Goal: Task Accomplishment & Management: Manage account settings

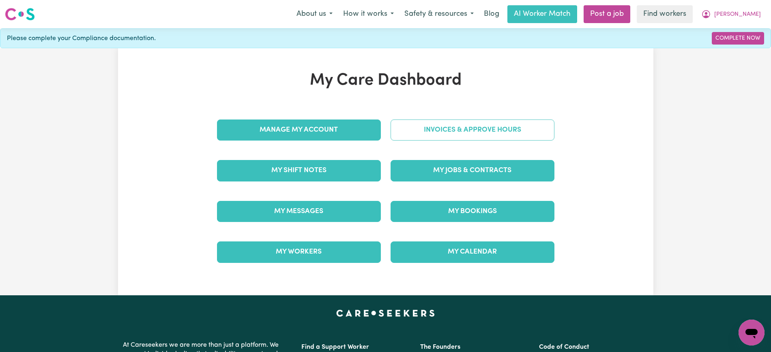
click at [490, 132] on link "Invoices & Approve Hours" at bounding box center [473, 130] width 164 height 21
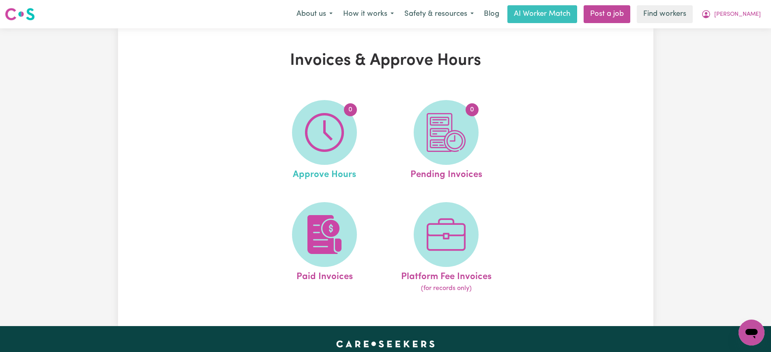
click at [293, 144] on link "0 Approve Hours" at bounding box center [324, 141] width 117 height 82
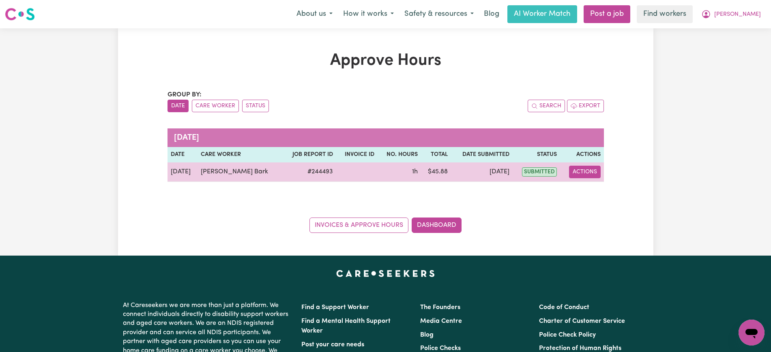
click at [586, 173] on button "Actions" at bounding box center [585, 172] width 32 height 13
click at [599, 195] on link "View Job Report" at bounding box center [607, 191] width 69 height 16
select select "pm"
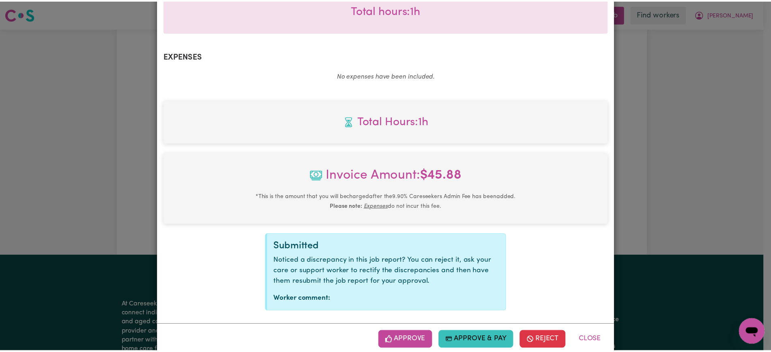
scroll to position [273, 0]
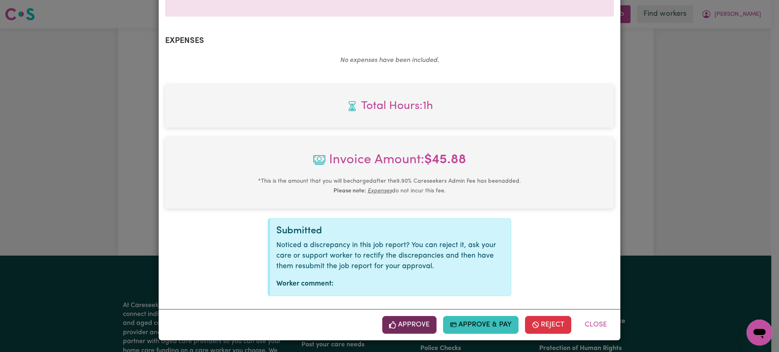
click at [415, 327] on button "Approve" at bounding box center [409, 325] width 54 height 18
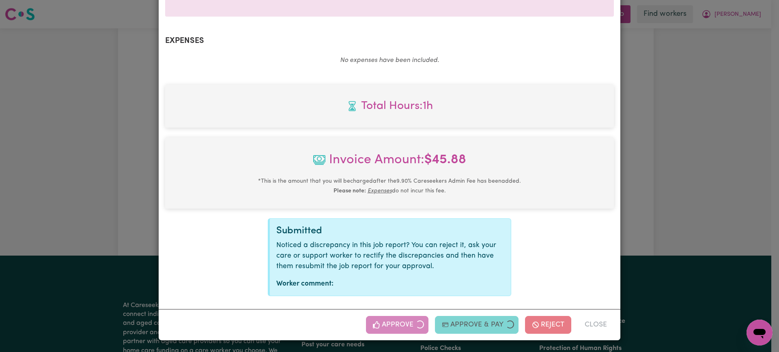
click at [712, 193] on div "Job Report # 244493 - [PERSON_NAME] Summary Job report # 244493 Client name: [P…" at bounding box center [389, 176] width 779 height 352
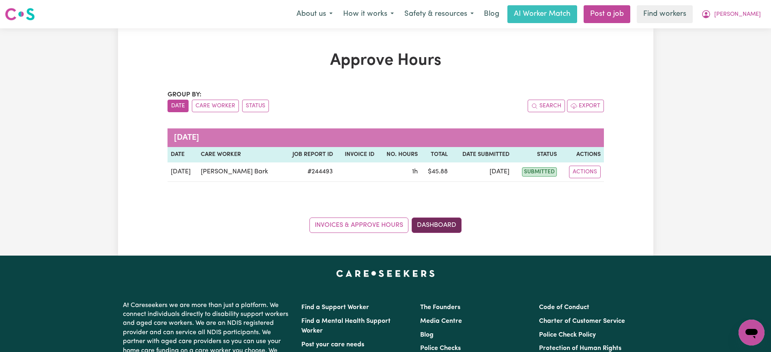
click at [453, 223] on link "Dashboard" at bounding box center [437, 225] width 50 height 15
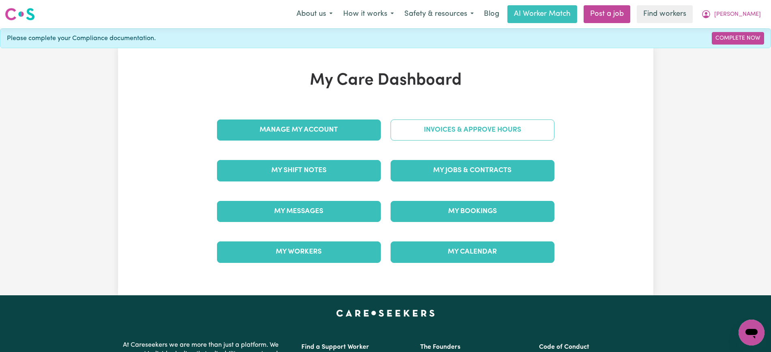
click at [447, 136] on link "Invoices & Approve Hours" at bounding box center [473, 130] width 164 height 21
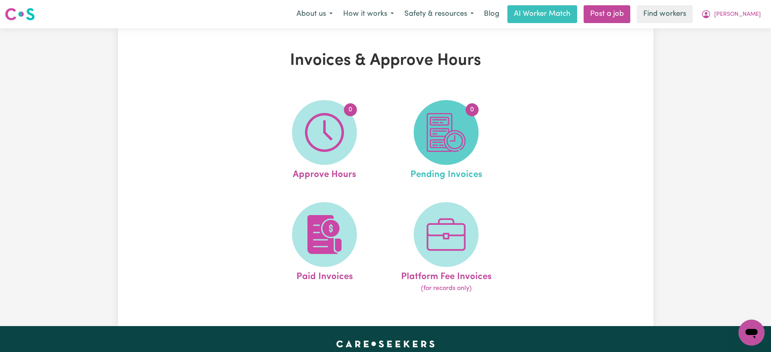
click at [455, 140] on img at bounding box center [446, 132] width 39 height 39
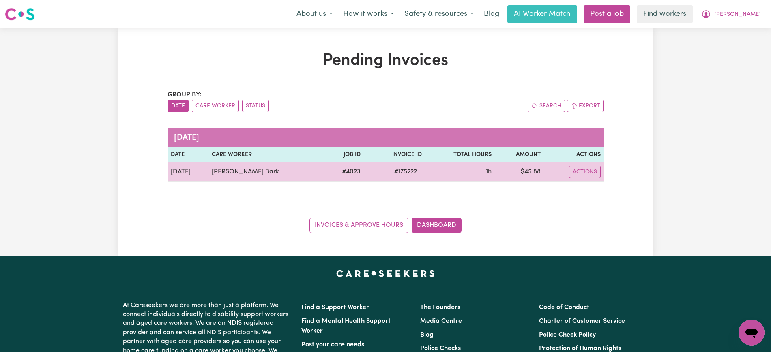
click at [391, 173] on span "# 175222" at bounding box center [405, 172] width 32 height 10
drag, startPoint x: 391, startPoint y: 173, endPoint x: 507, endPoint y: 173, distance: 116.0
click at [391, 173] on span "# 175222" at bounding box center [405, 172] width 32 height 10
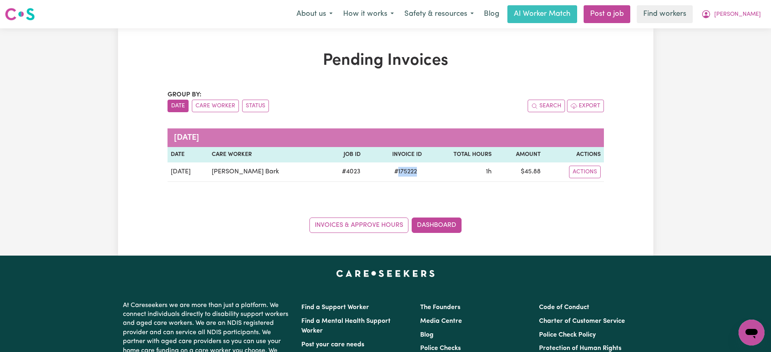
copy span "175222"
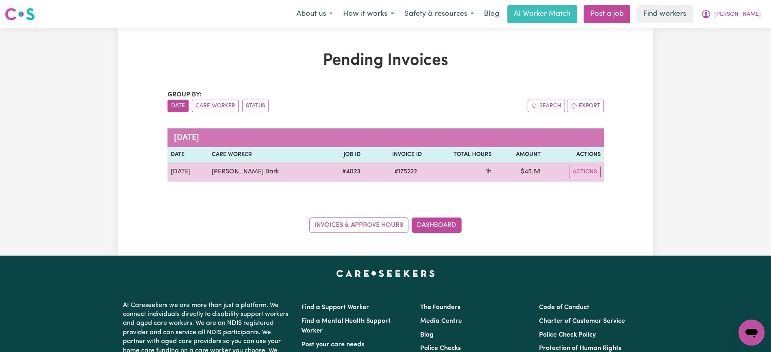
click at [520, 173] on td "$ 45.88" at bounding box center [519, 172] width 49 height 19
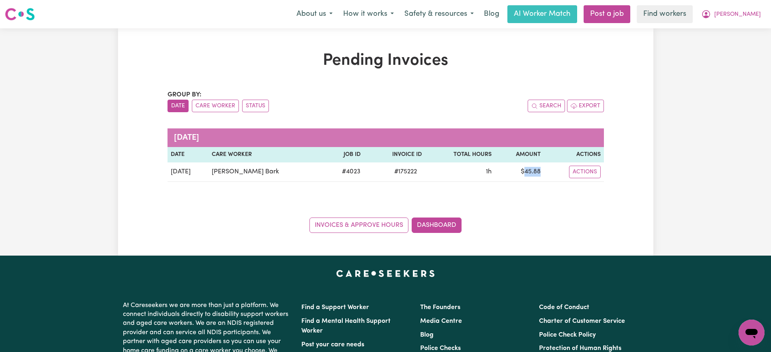
copy td "45.88"
click at [711, 10] on icon "My Account" at bounding box center [706, 14] width 10 height 10
click at [739, 44] on link "Logout" at bounding box center [734, 46] width 64 height 15
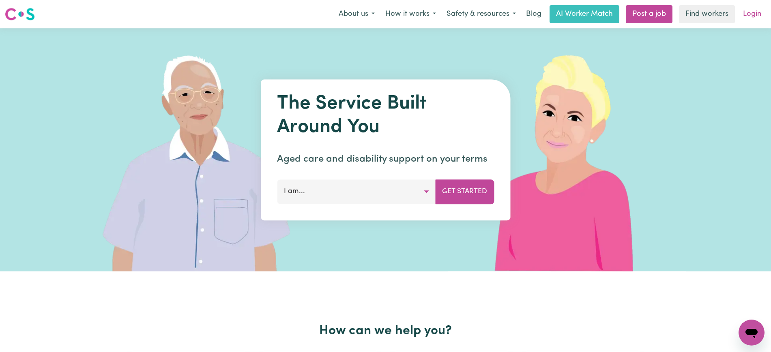
click at [746, 18] on link "Login" at bounding box center [752, 14] width 28 height 18
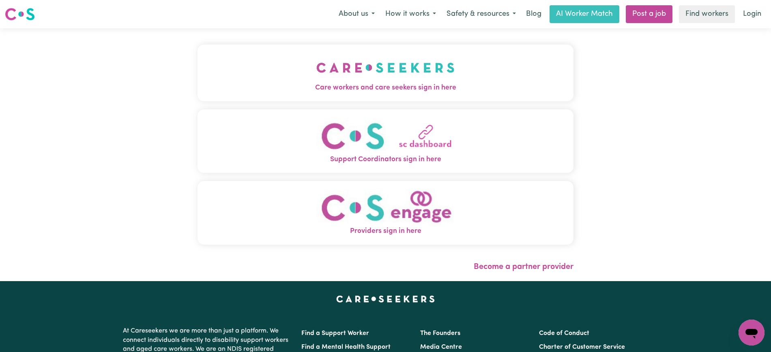
click at [316, 77] on img "Care workers and care seekers sign in here" at bounding box center [385, 68] width 138 height 30
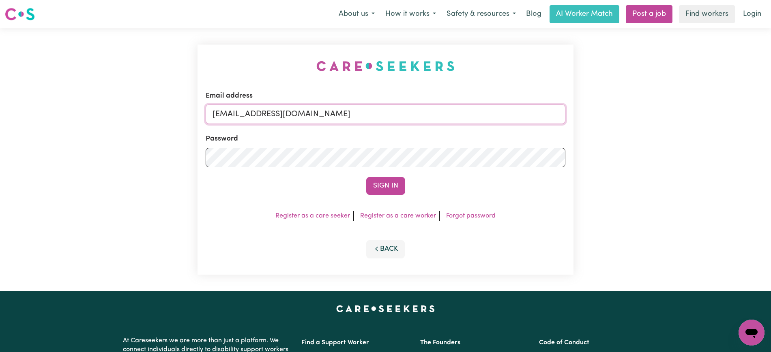
drag, startPoint x: 255, startPoint y: 116, endPoint x: 735, endPoint y: 121, distance: 480.1
click at [735, 121] on div "Email address [EMAIL_ADDRESS][DOMAIN_NAME] Password Sign In Register as a care …" at bounding box center [385, 159] width 771 height 263
type input "superuser~[PERSON_NAME][EMAIL_ADDRESS][DOMAIN_NAME]"
click at [366, 177] on button "Sign In" at bounding box center [385, 186] width 39 height 18
